Goal: Obtain resource: Obtain resource

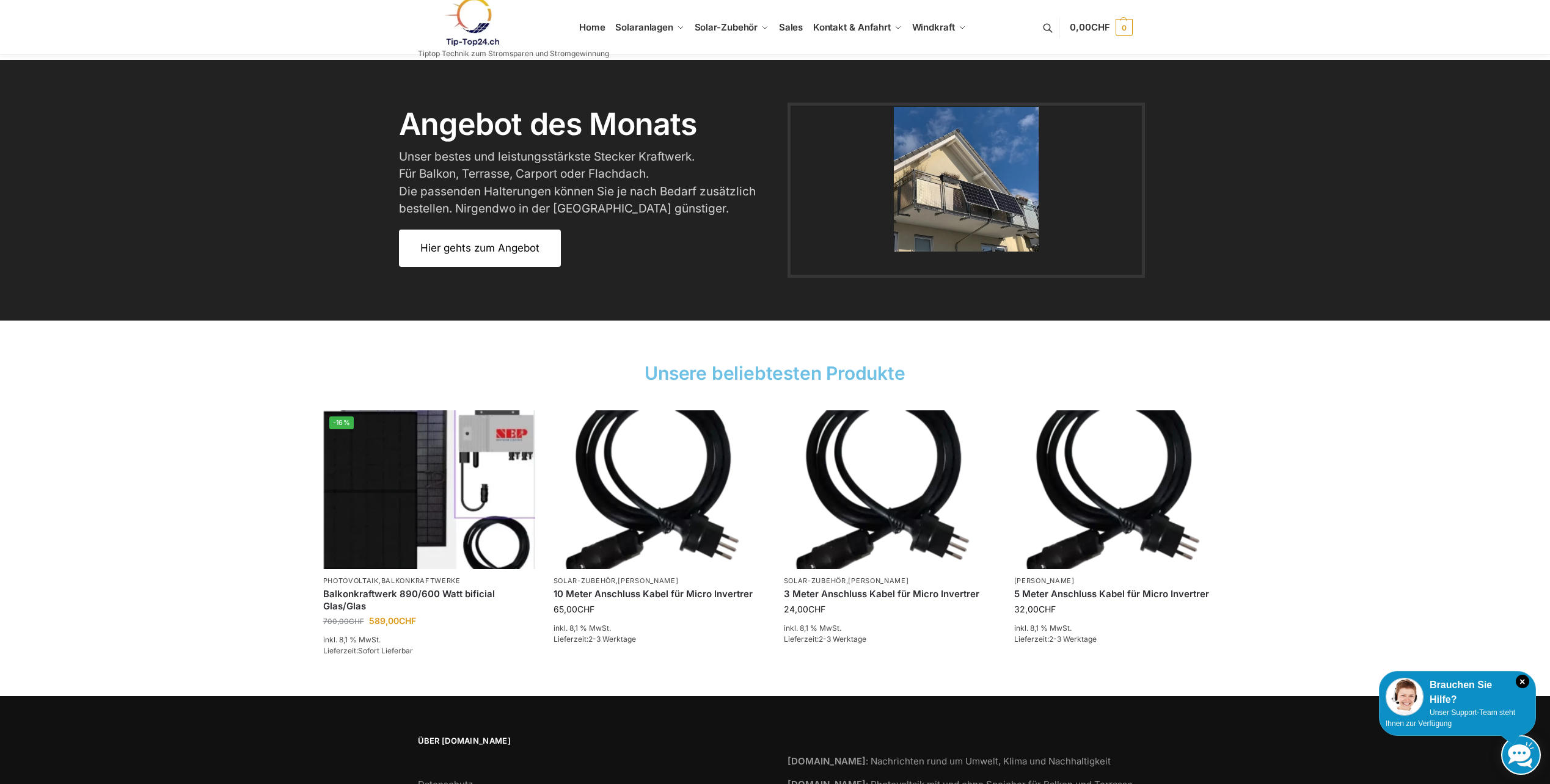
scroll to position [1497, 0]
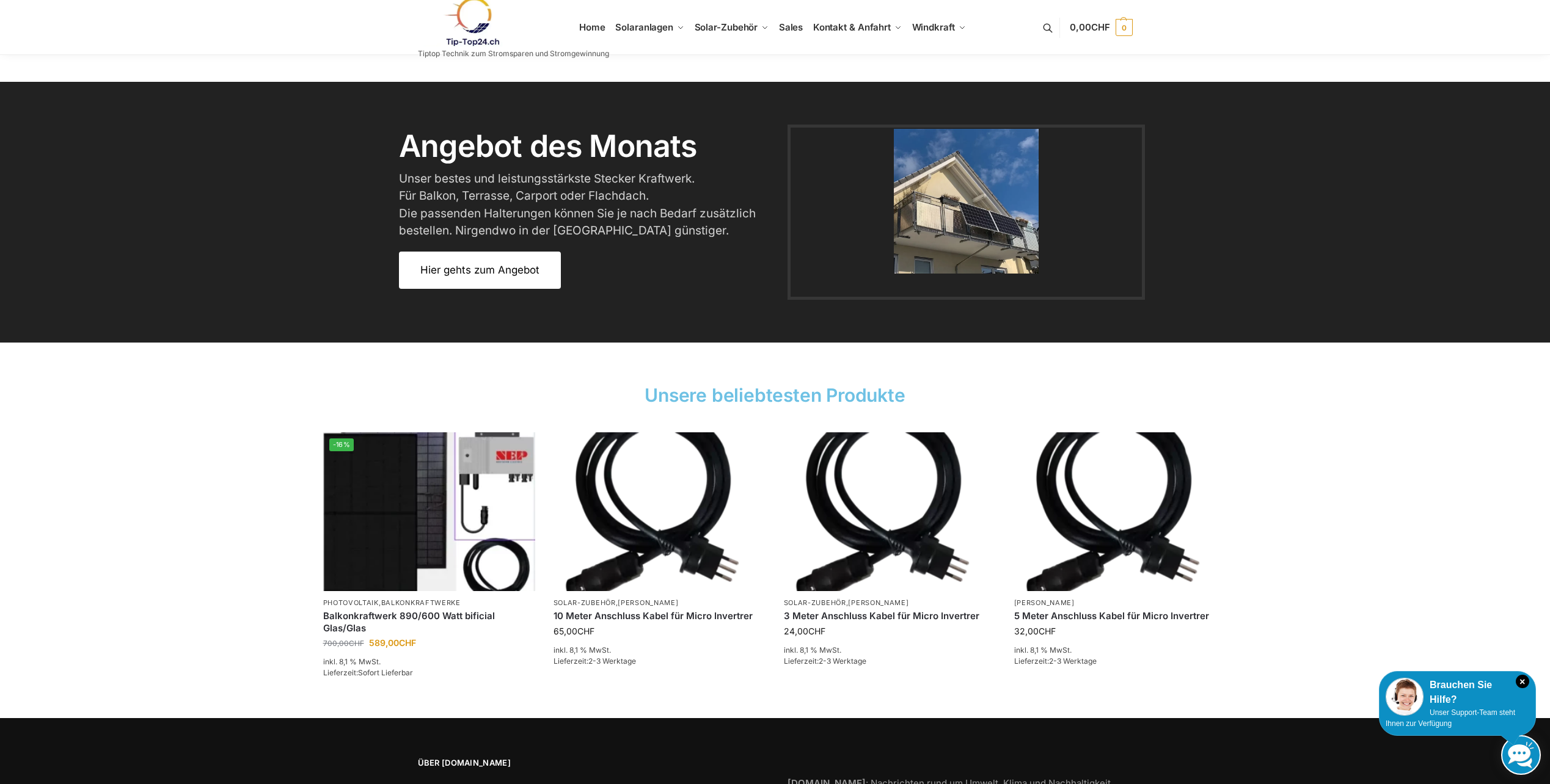
click at [516, 273] on span "Hier gehts zum Angebot" at bounding box center [480, 270] width 119 height 10
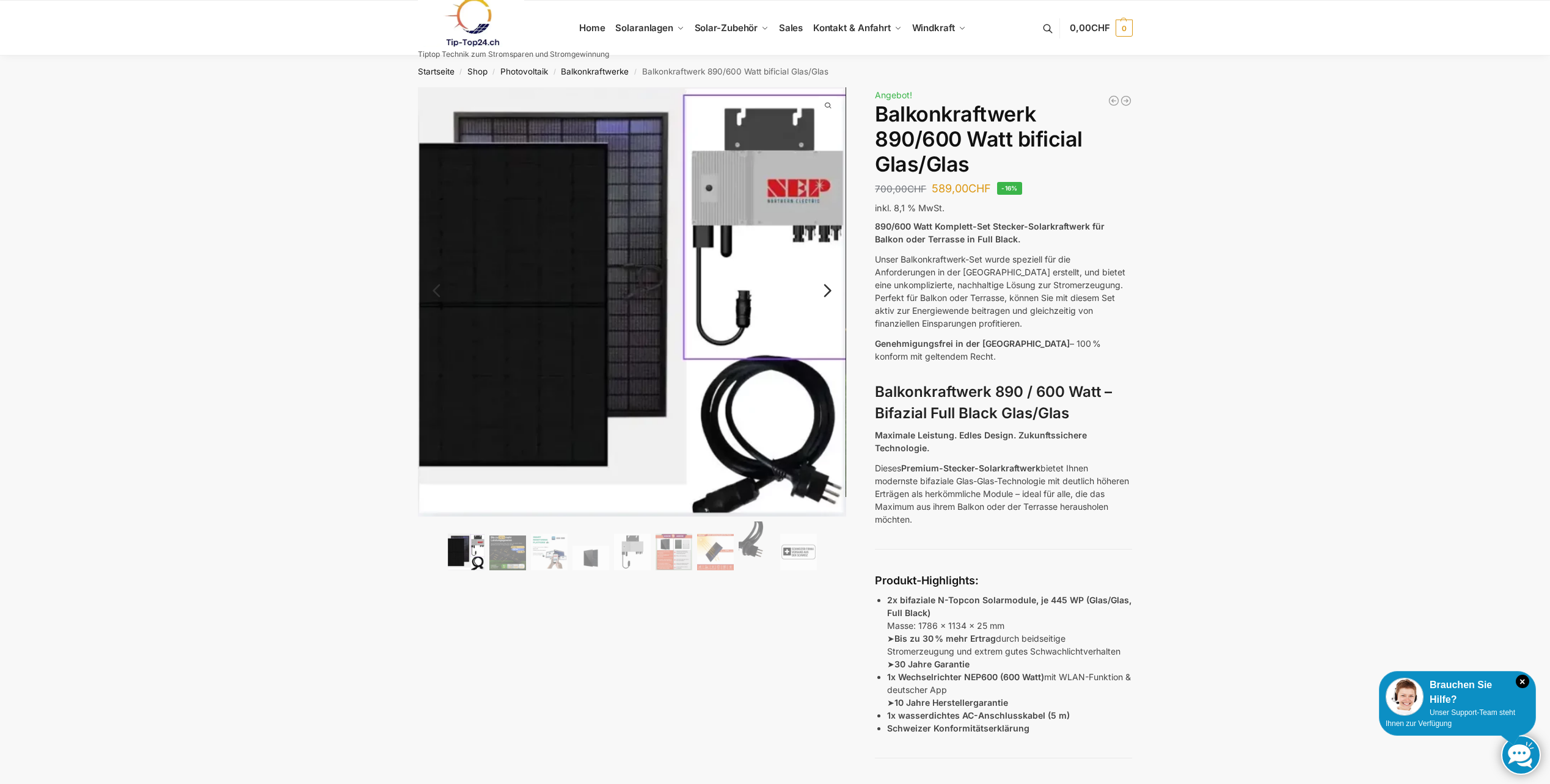
click at [483, 548] on img at bounding box center [466, 552] width 37 height 37
click at [826, 291] on link "Next" at bounding box center [825, 297] width 41 height 12
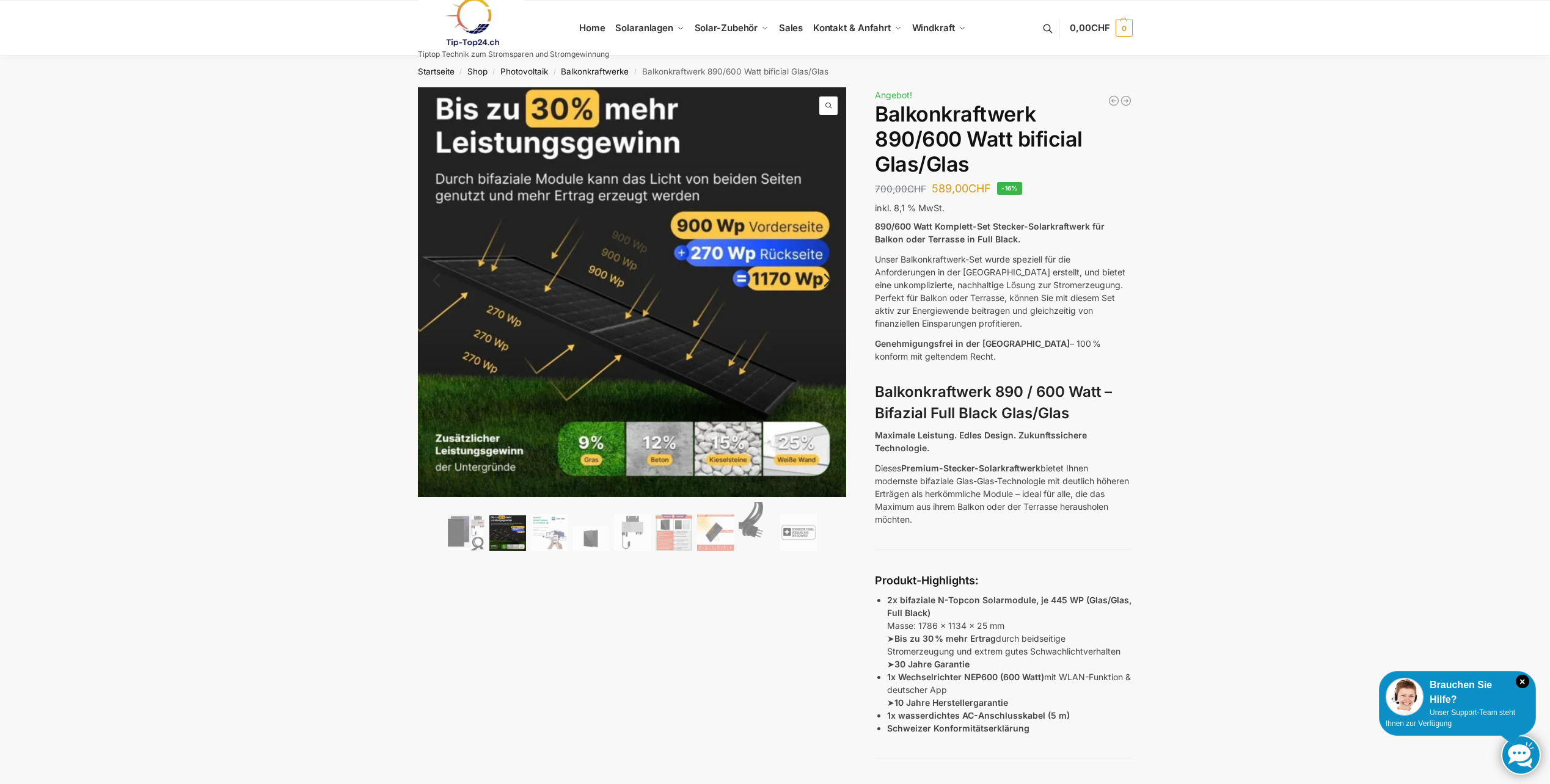
click at [826, 287] on link "Next" at bounding box center [825, 286] width 41 height 12
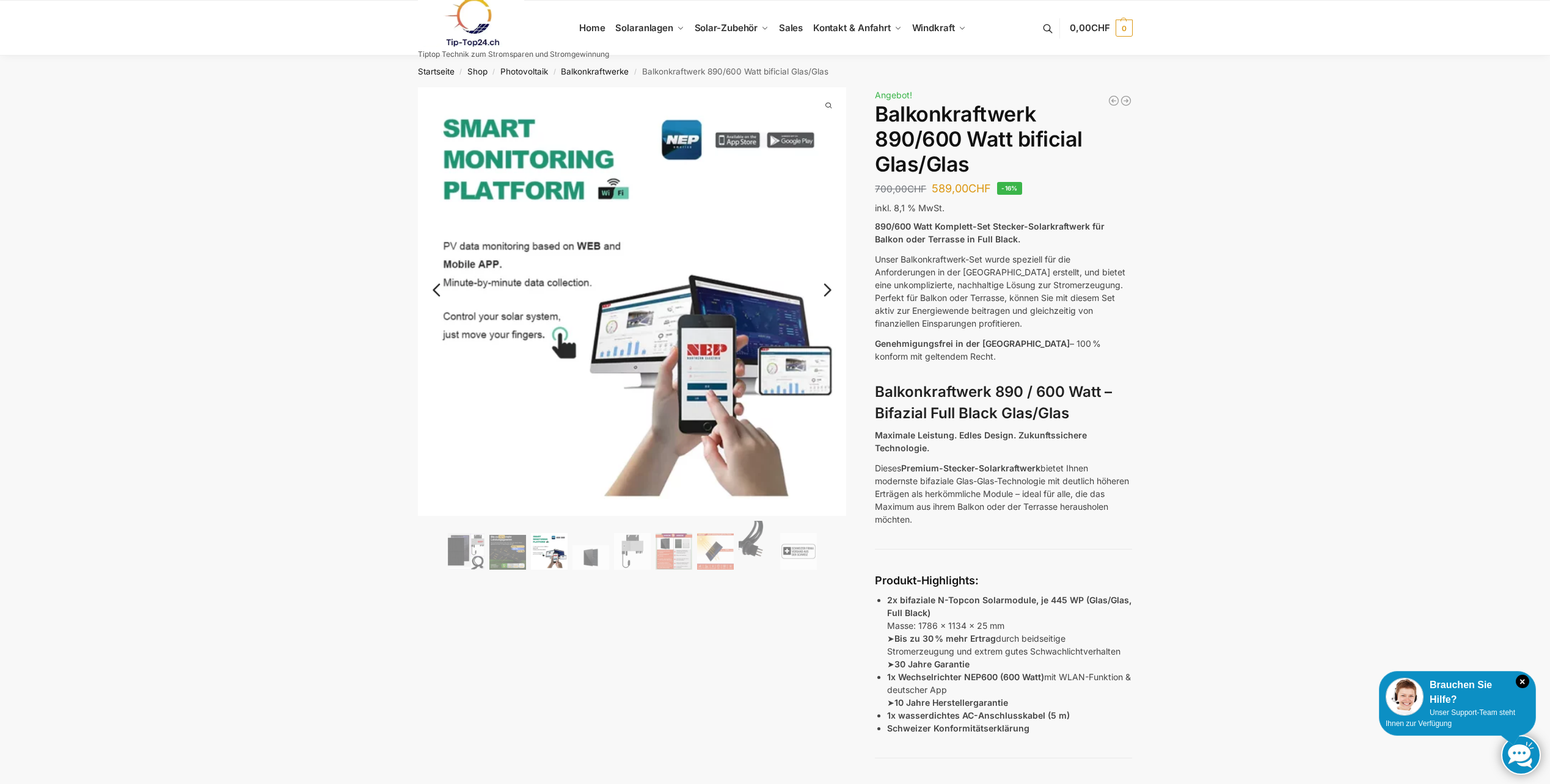
click at [826, 290] on link "Next" at bounding box center [825, 296] width 41 height 12
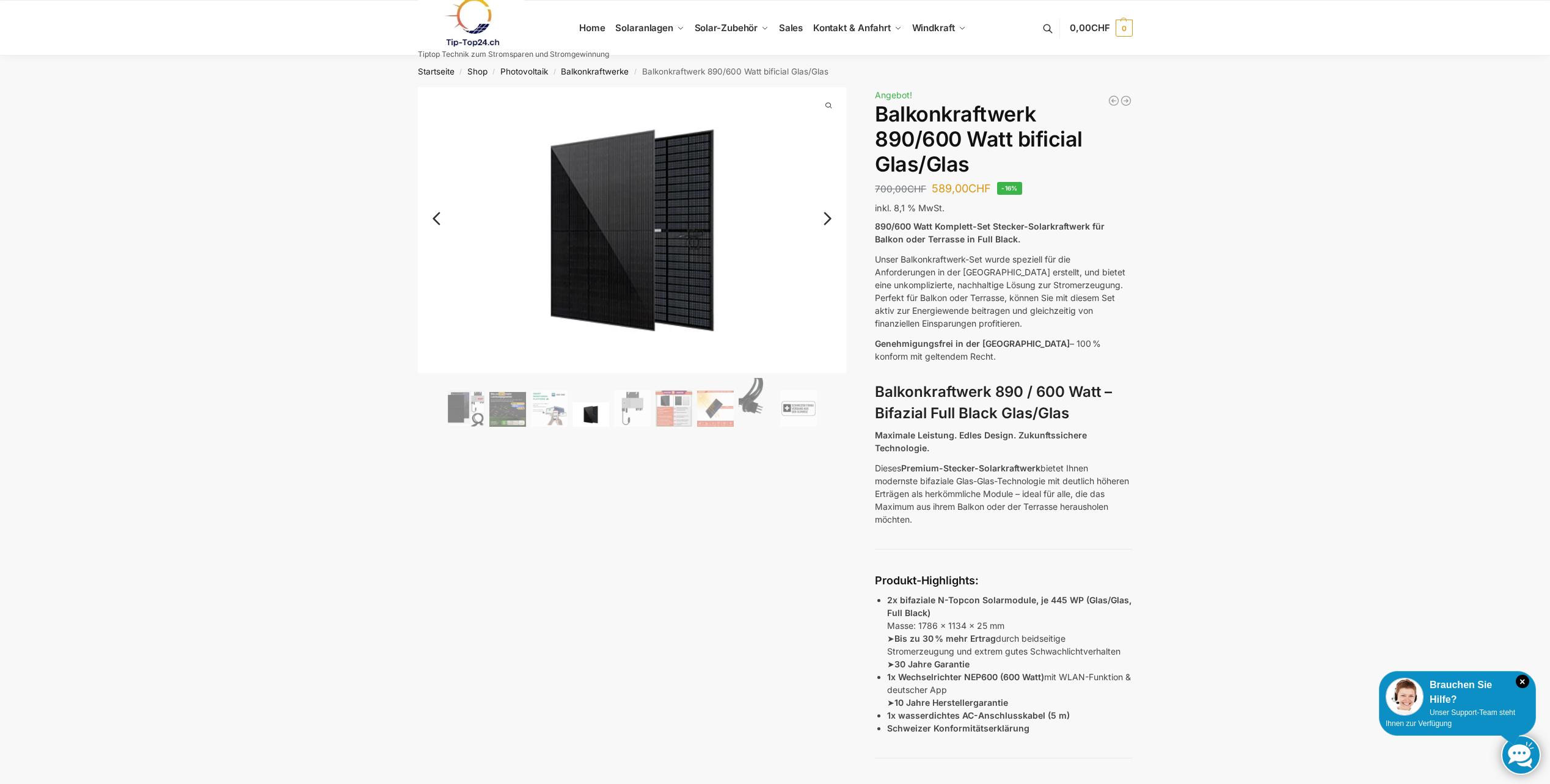
click at [826, 287] on img at bounding box center [632, 230] width 429 height 286
click at [823, 222] on link "Next" at bounding box center [825, 224] width 41 height 12
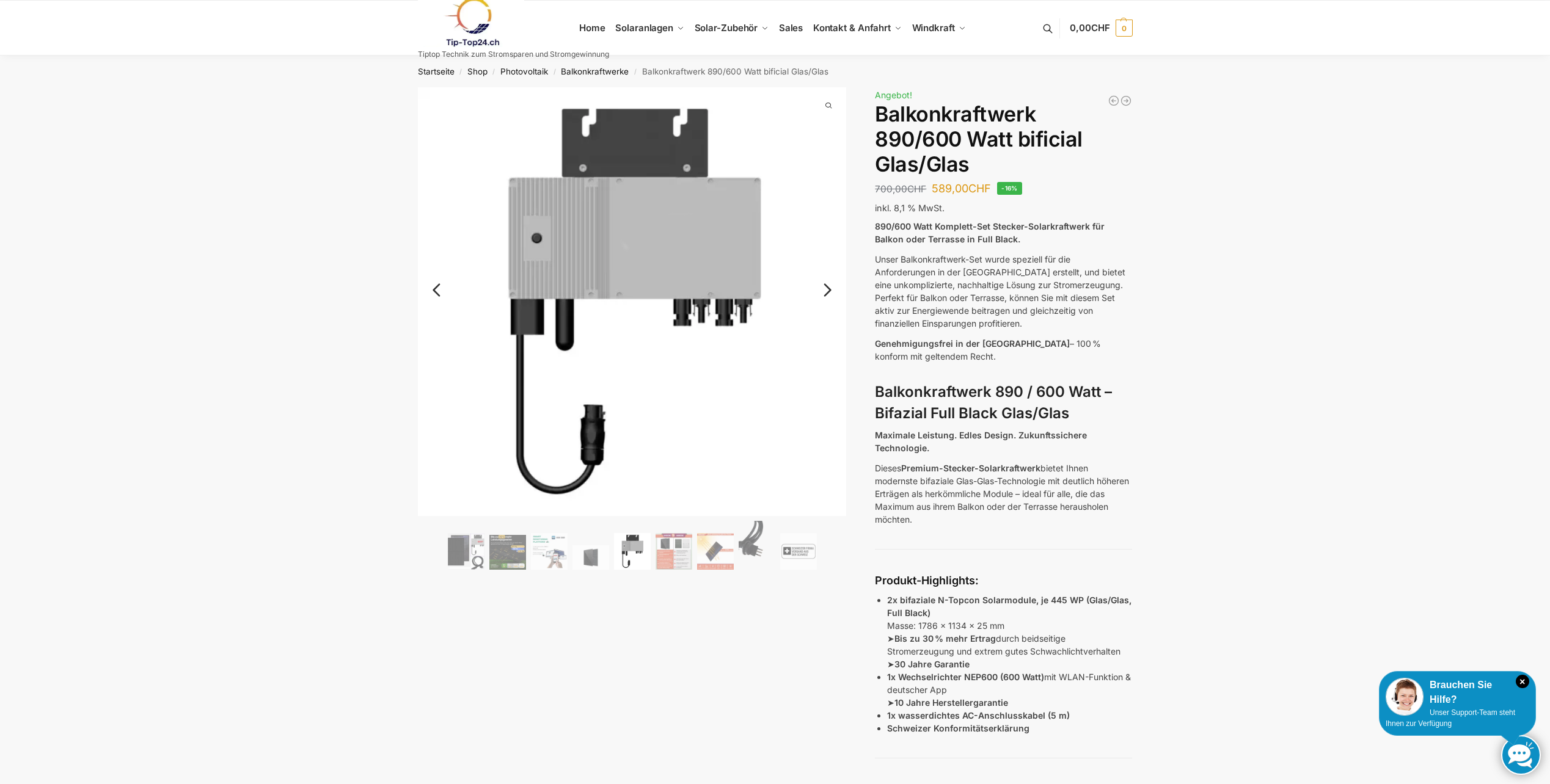
click at [828, 290] on link "Next" at bounding box center [825, 296] width 41 height 12
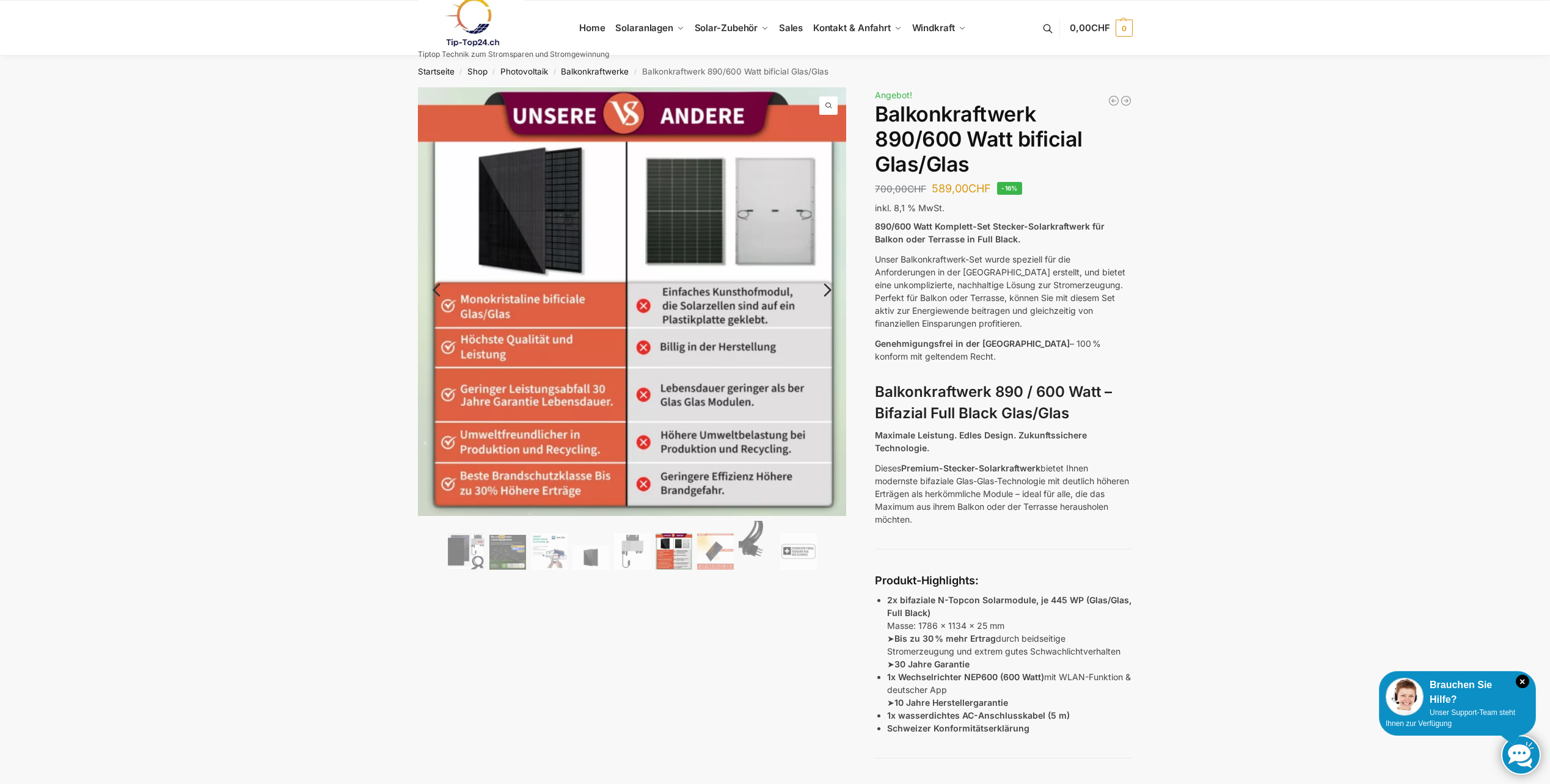
click at [828, 290] on link "Next" at bounding box center [825, 296] width 41 height 12
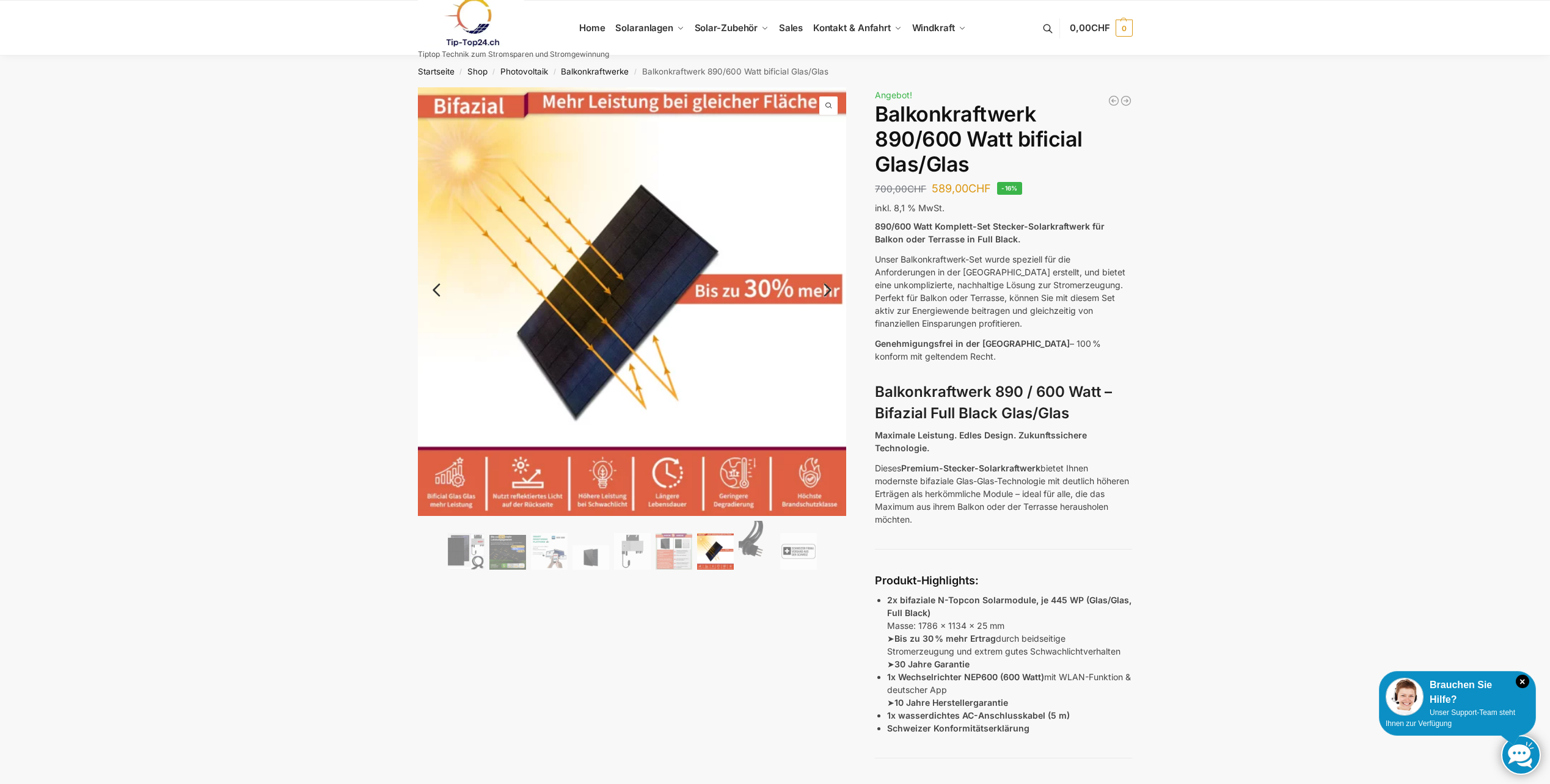
click at [828, 290] on link "Next" at bounding box center [825, 296] width 41 height 12
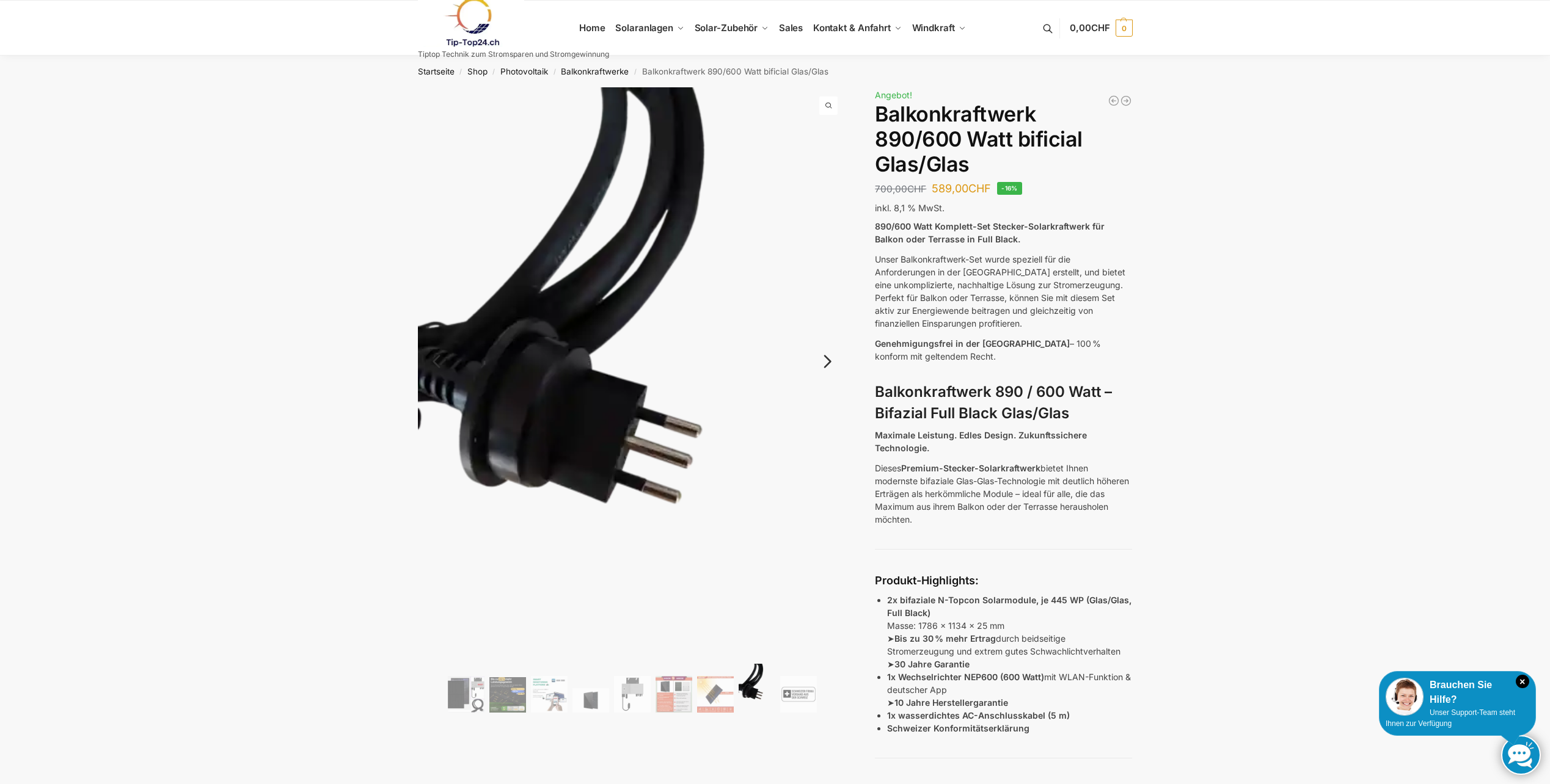
click at [827, 362] on link "Next" at bounding box center [825, 368] width 41 height 12
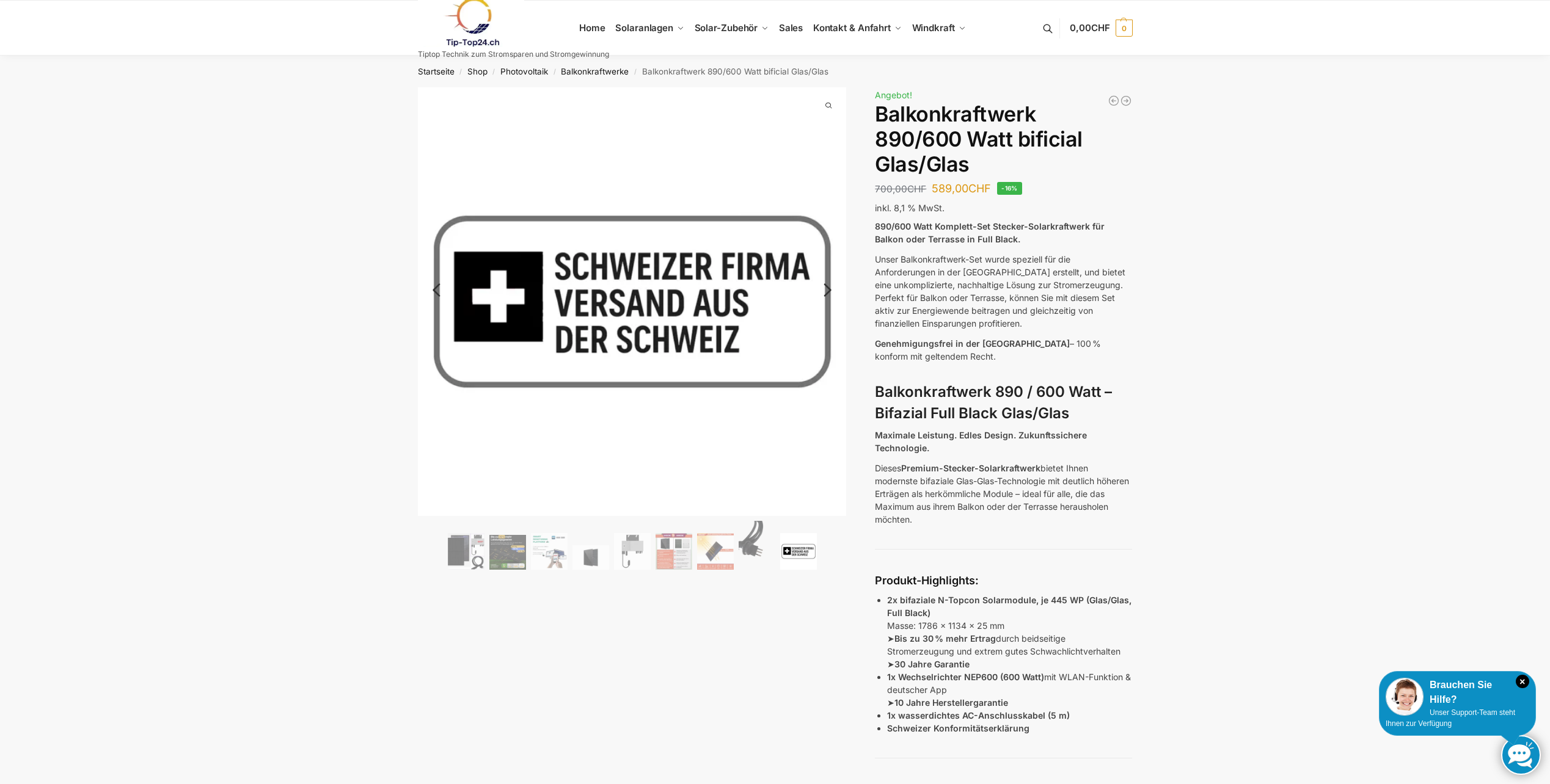
click at [825, 294] on link "Next" at bounding box center [825, 296] width 41 height 12
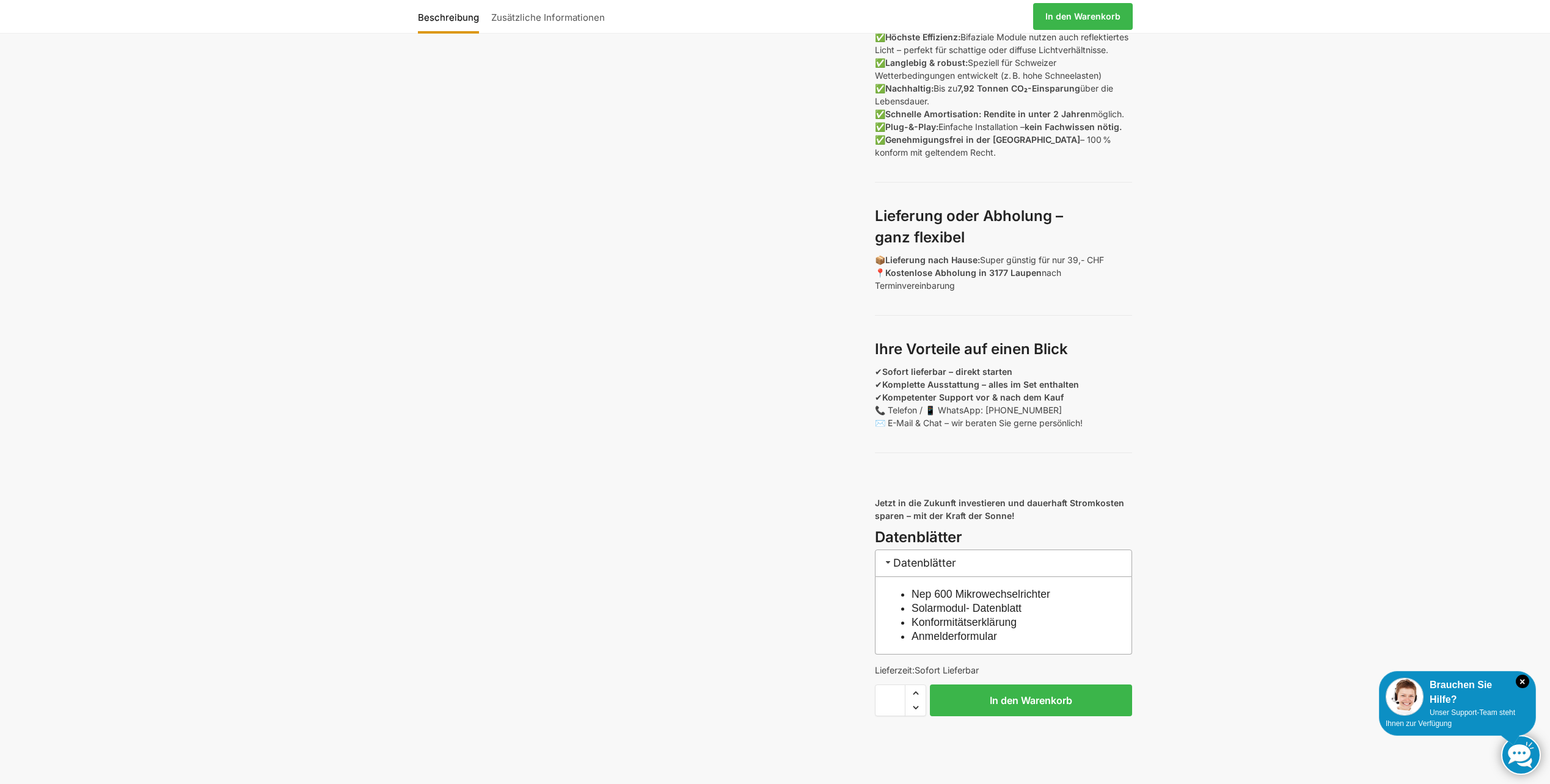
scroll to position [855, 0]
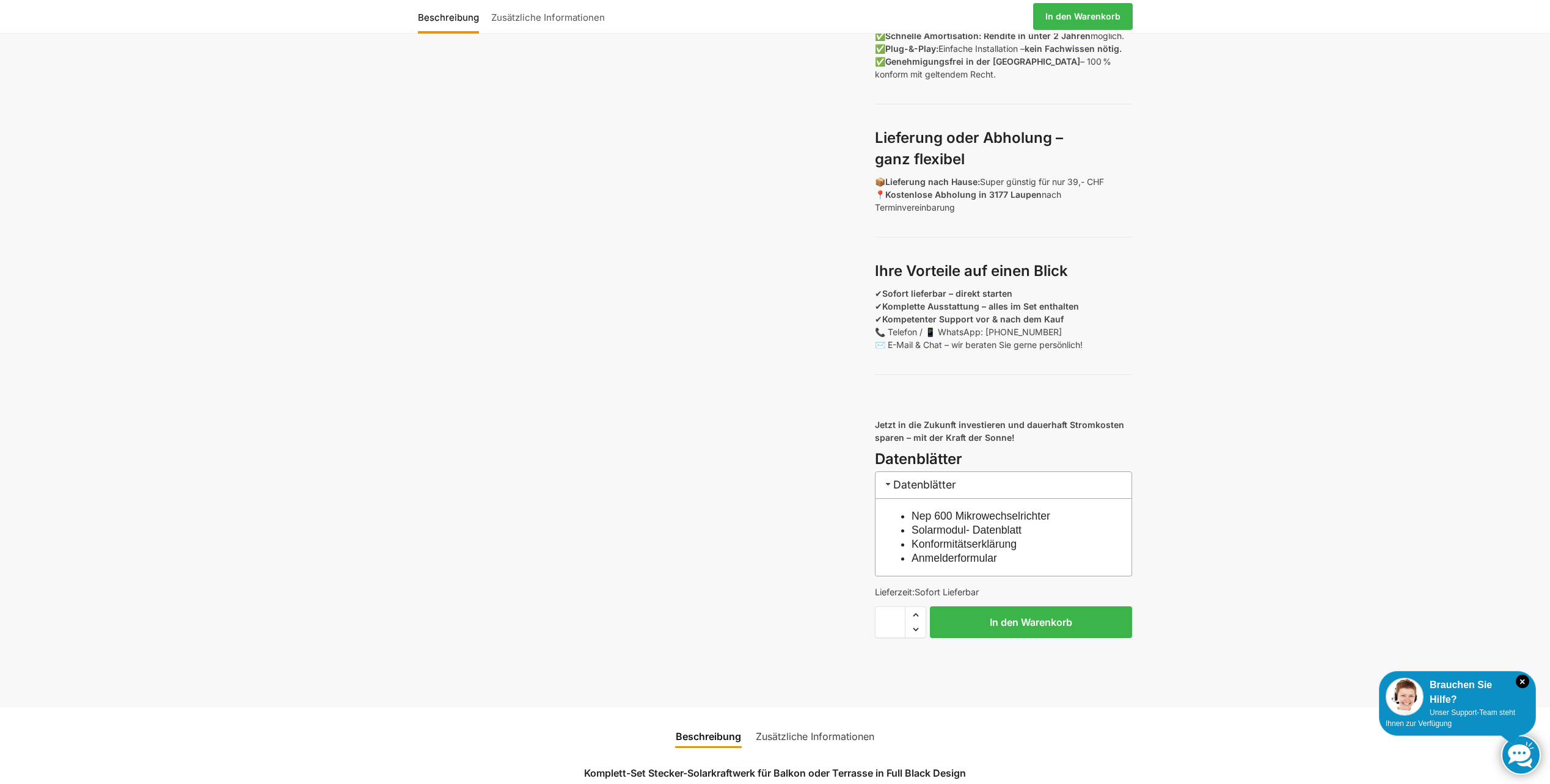
click at [963, 564] on link "Anmelderformular" at bounding box center [955, 558] width 86 height 12
